Goal: Task Accomplishment & Management: Manage account settings

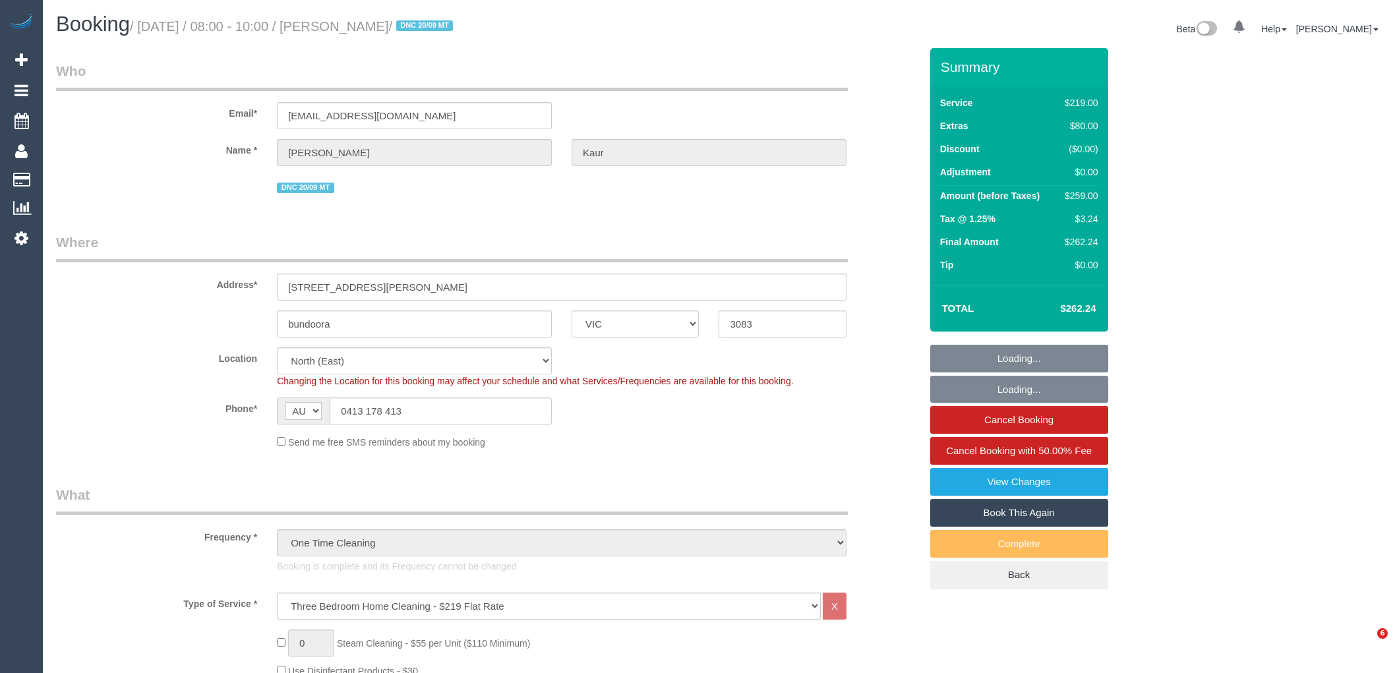
select select "VIC"
select select "number:27"
select select "number:14"
select select "number:19"
select select "number:23"
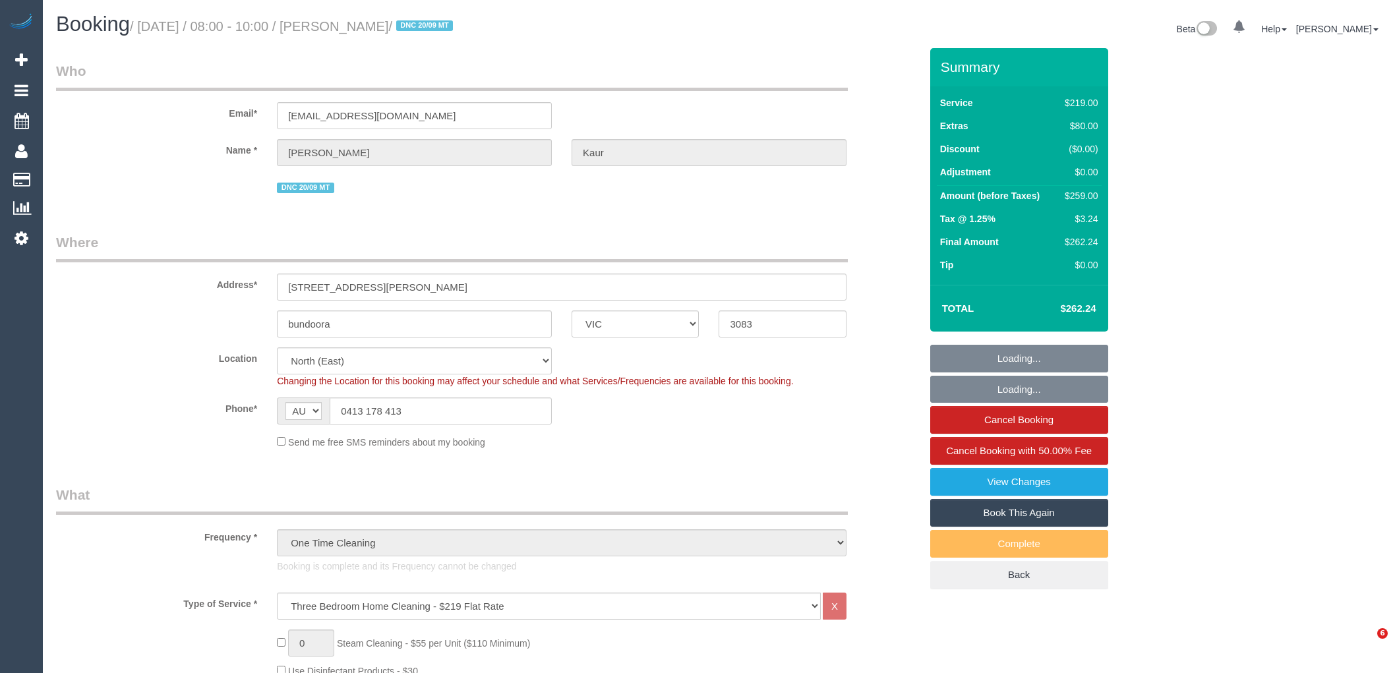
select select "number:35"
select select "number:13"
select select "spot1"
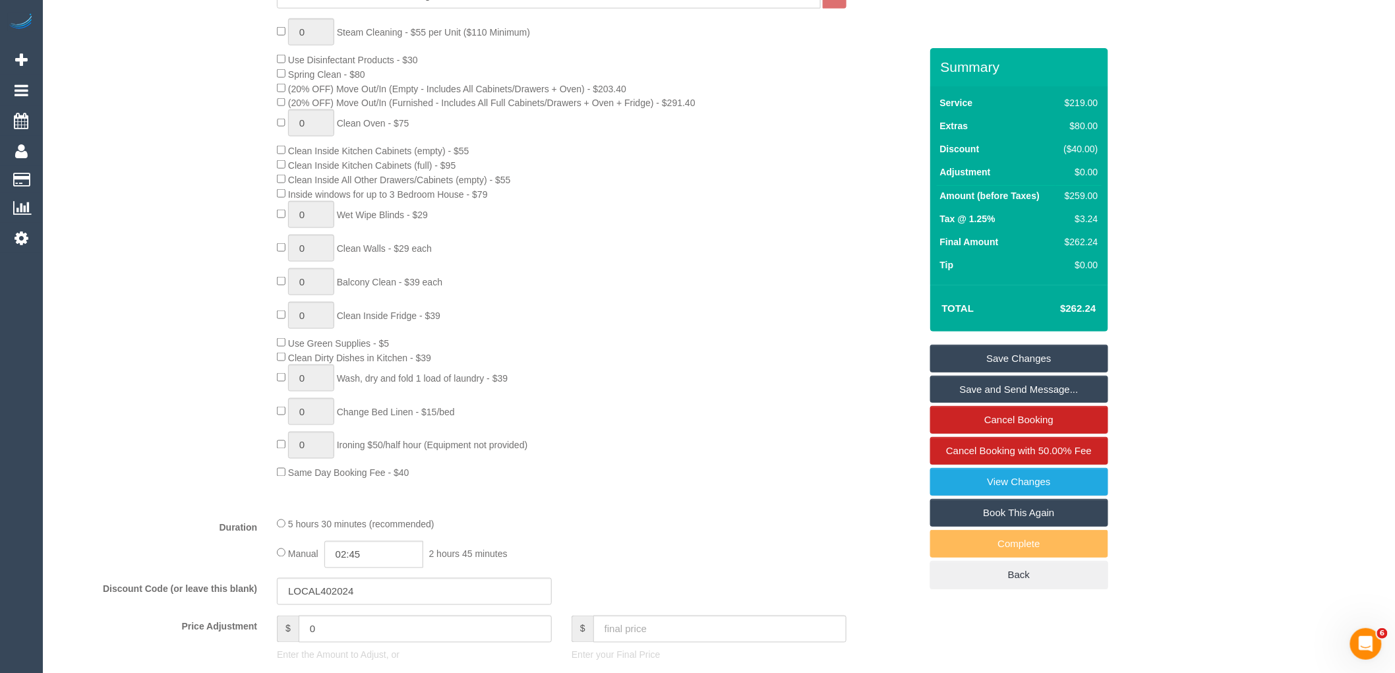
scroll to position [806, 0]
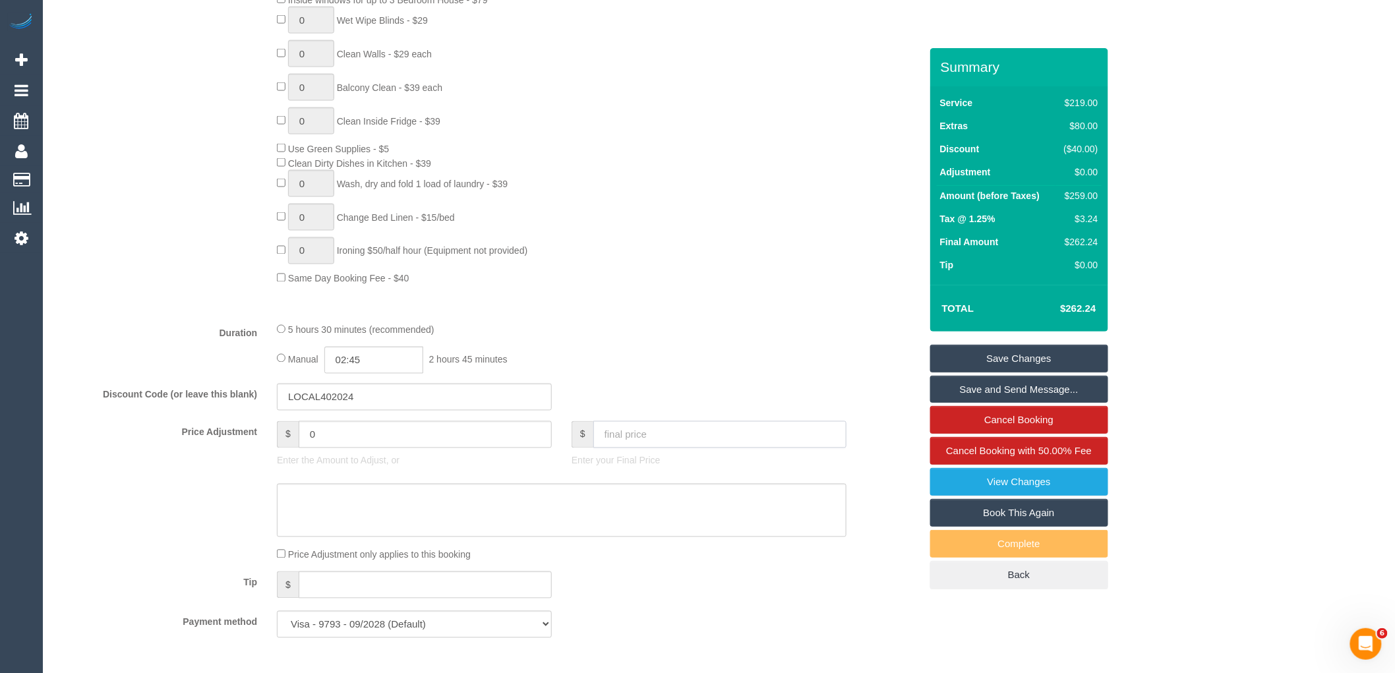
click at [646, 437] on input "text" at bounding box center [719, 434] width 253 height 27
type input "0"
click at [594, 515] on textarea at bounding box center [562, 511] width 570 height 54
type textarea "Custo"
type input "-259"
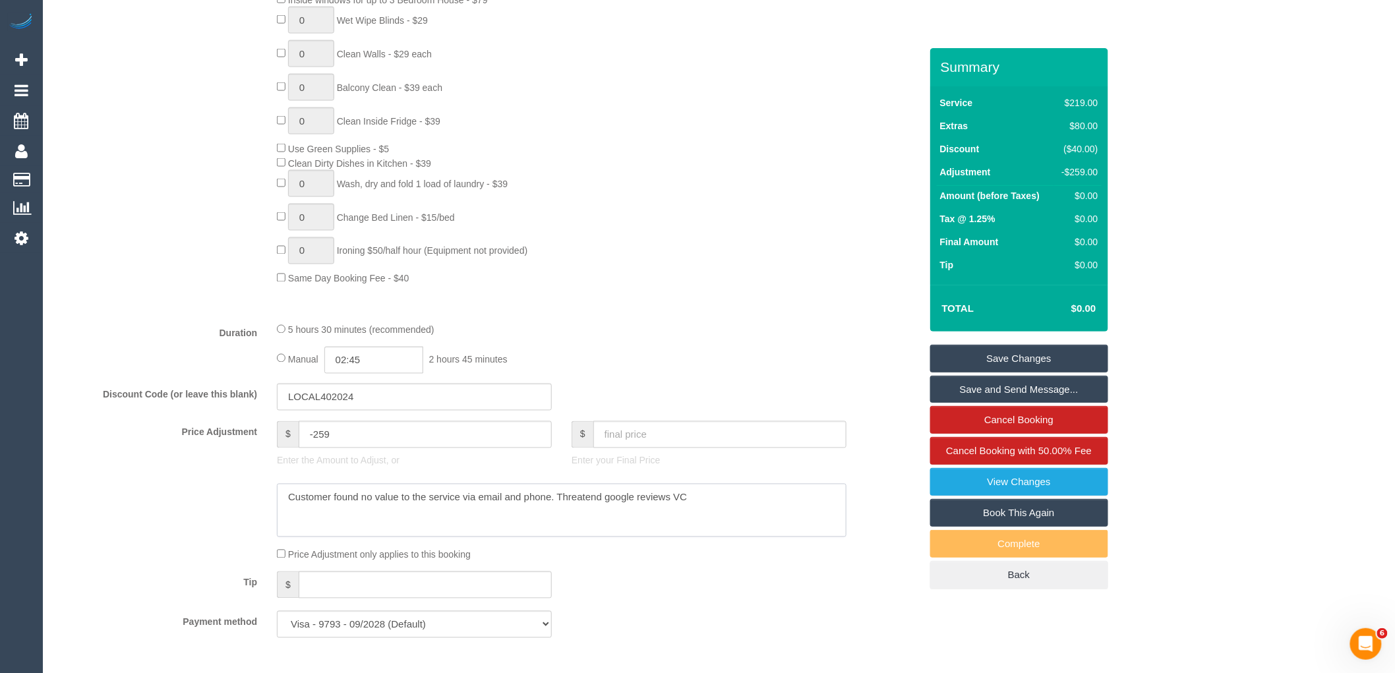
type textarea "Customer found no value to the service via email and phone. Threatend google re…"
click at [1041, 353] on link "Save Changes" at bounding box center [1019, 359] width 178 height 28
